Goal: Information Seeking & Learning: Find specific page/section

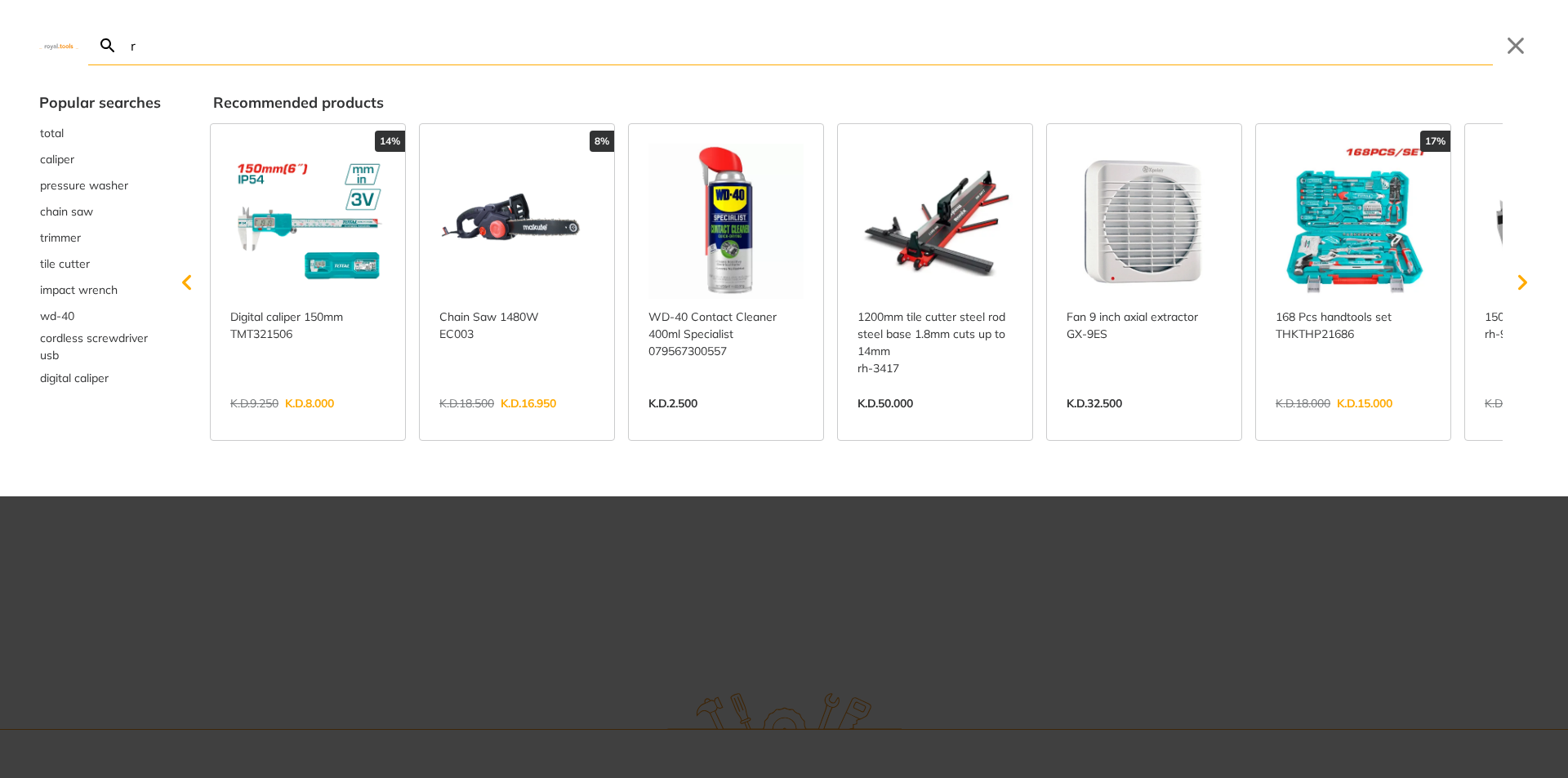
type input "ri"
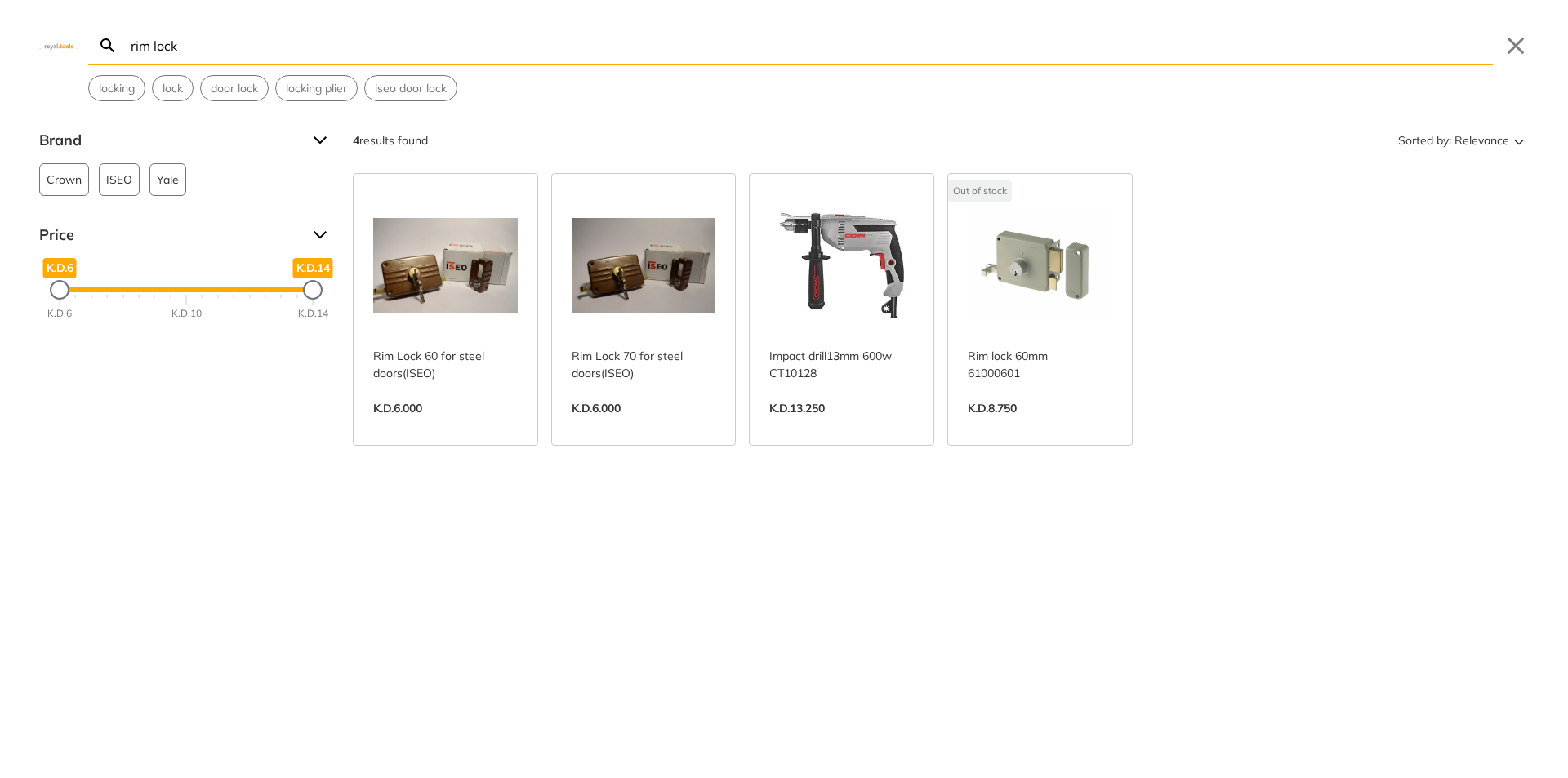
type input "rim lock"
click at [62, 45] on img at bounding box center [59, 45] width 40 height 7
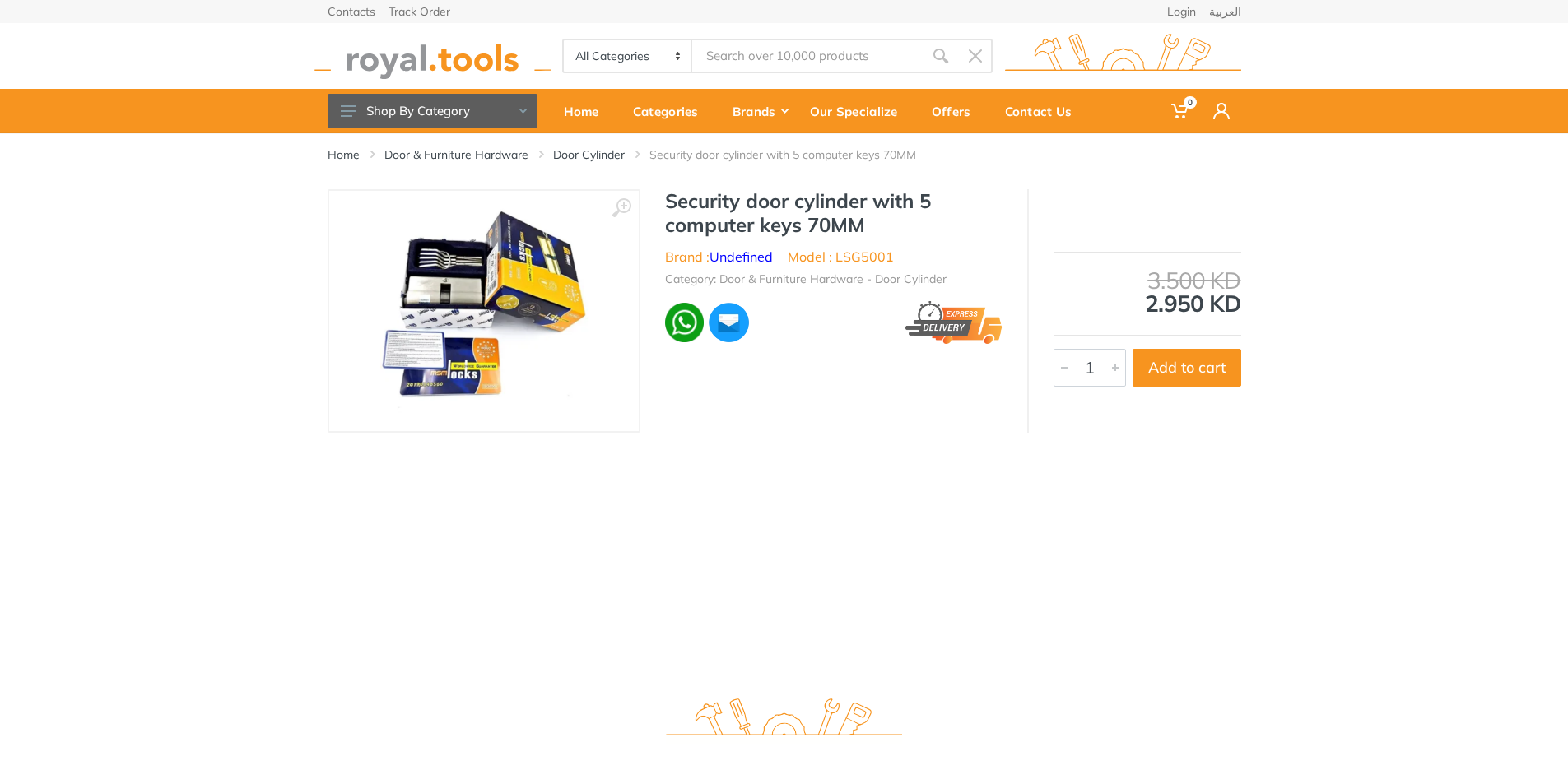
click at [426, 55] on img at bounding box center [432, 56] width 236 height 45
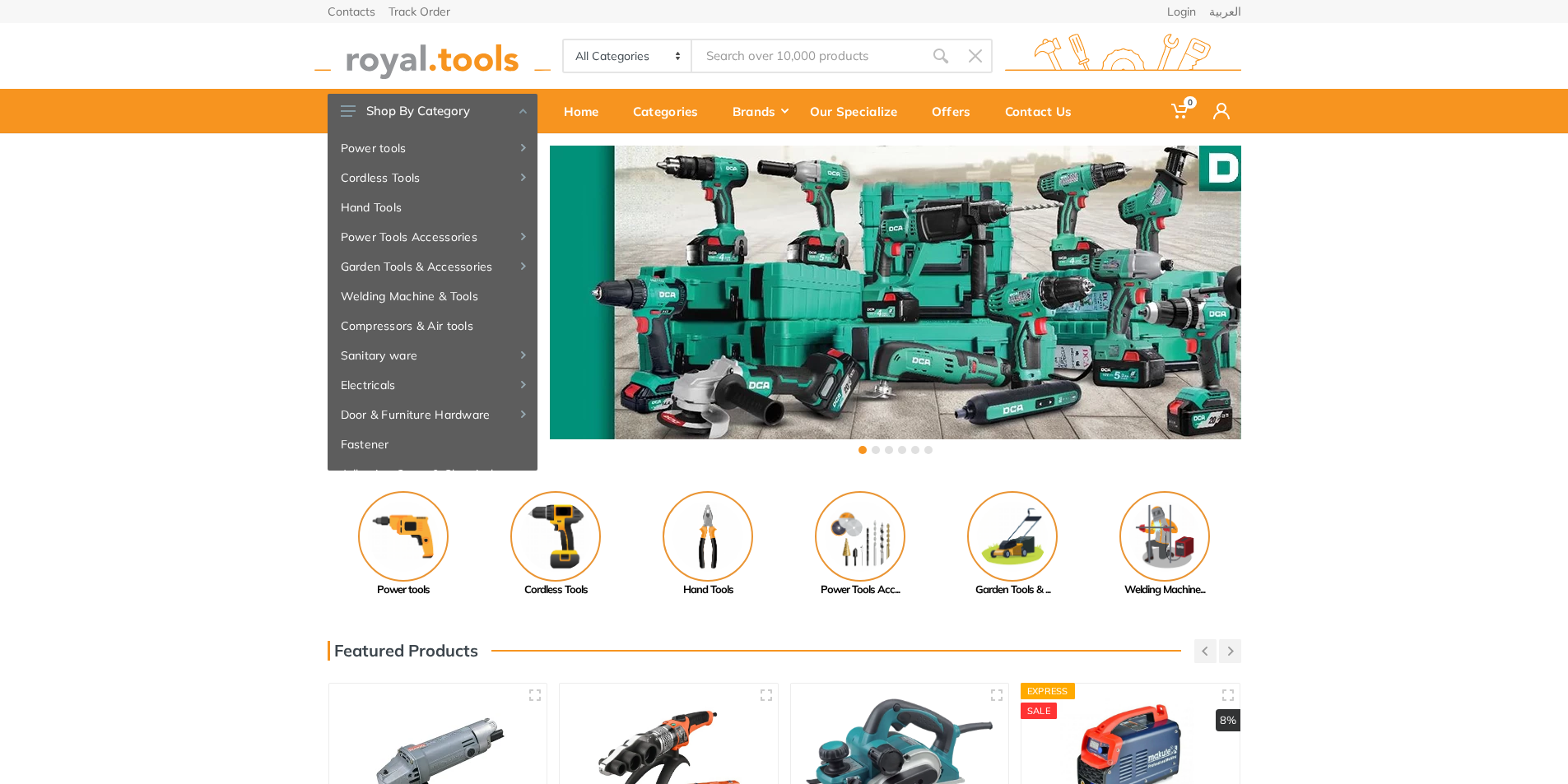
click at [865, 61] on input "Site search" at bounding box center [807, 56] width 231 height 34
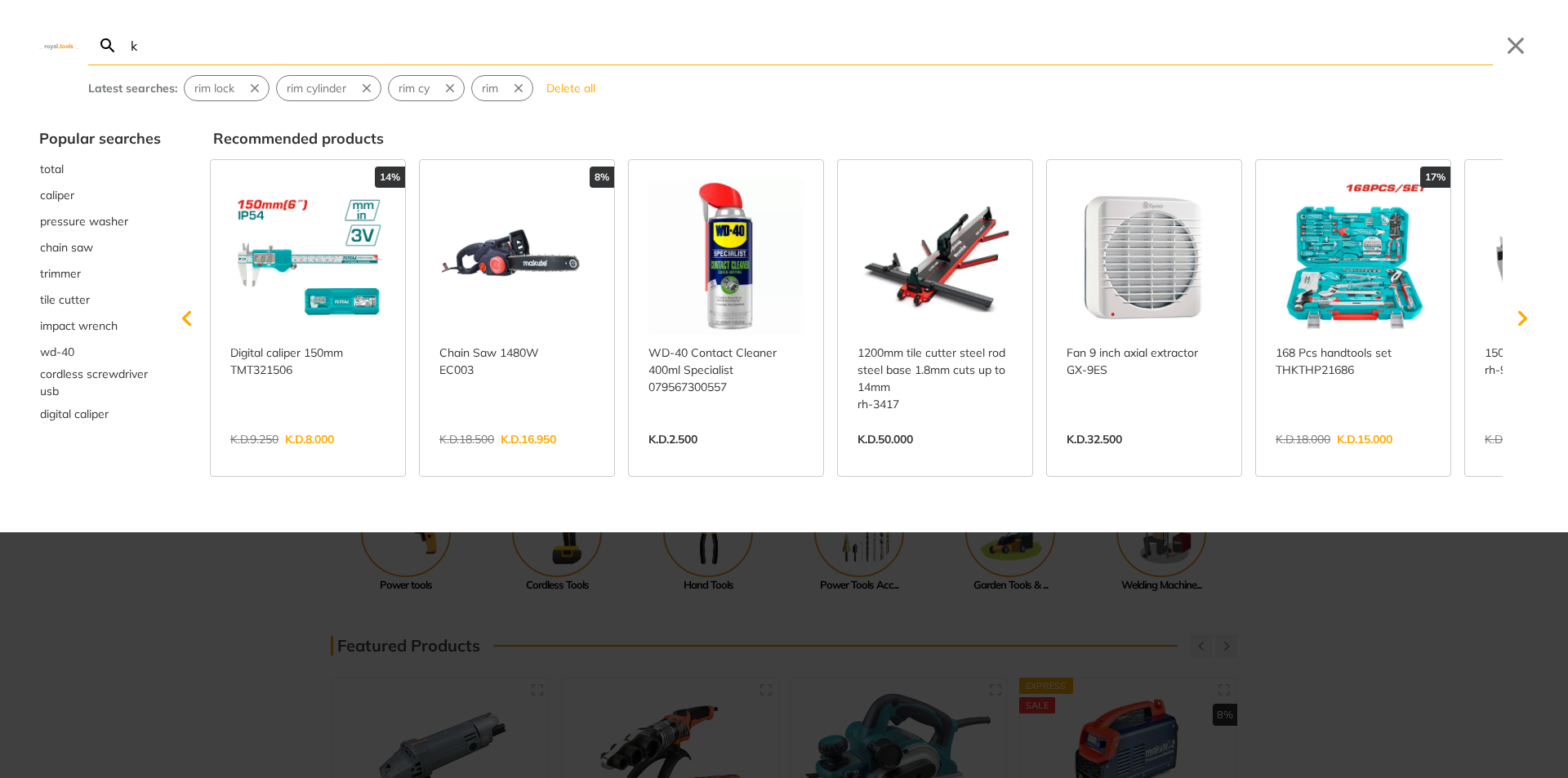
type input "ki"
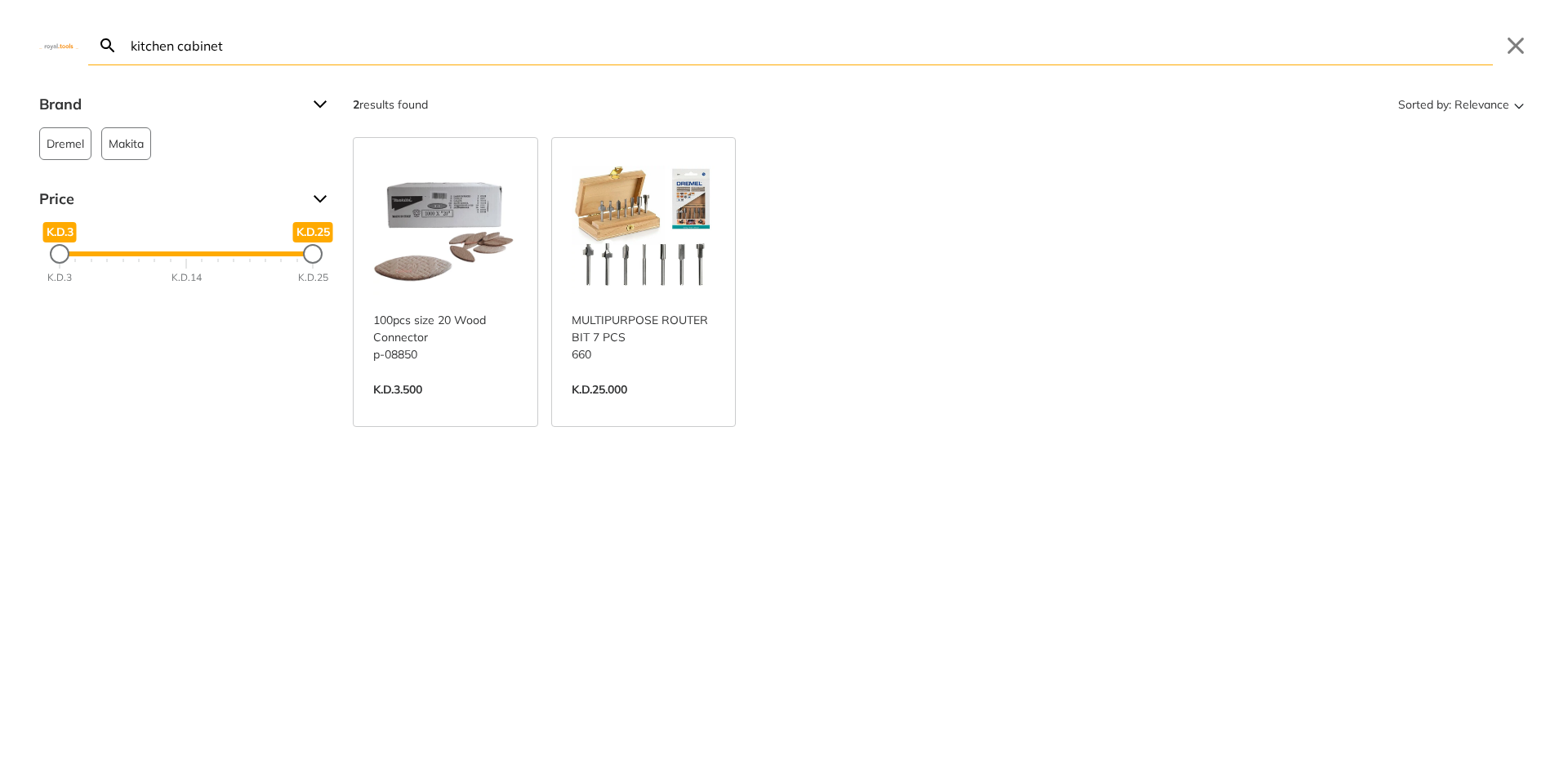
type input "kitchen cabinet"
